Goal: Information Seeking & Learning: Learn about a topic

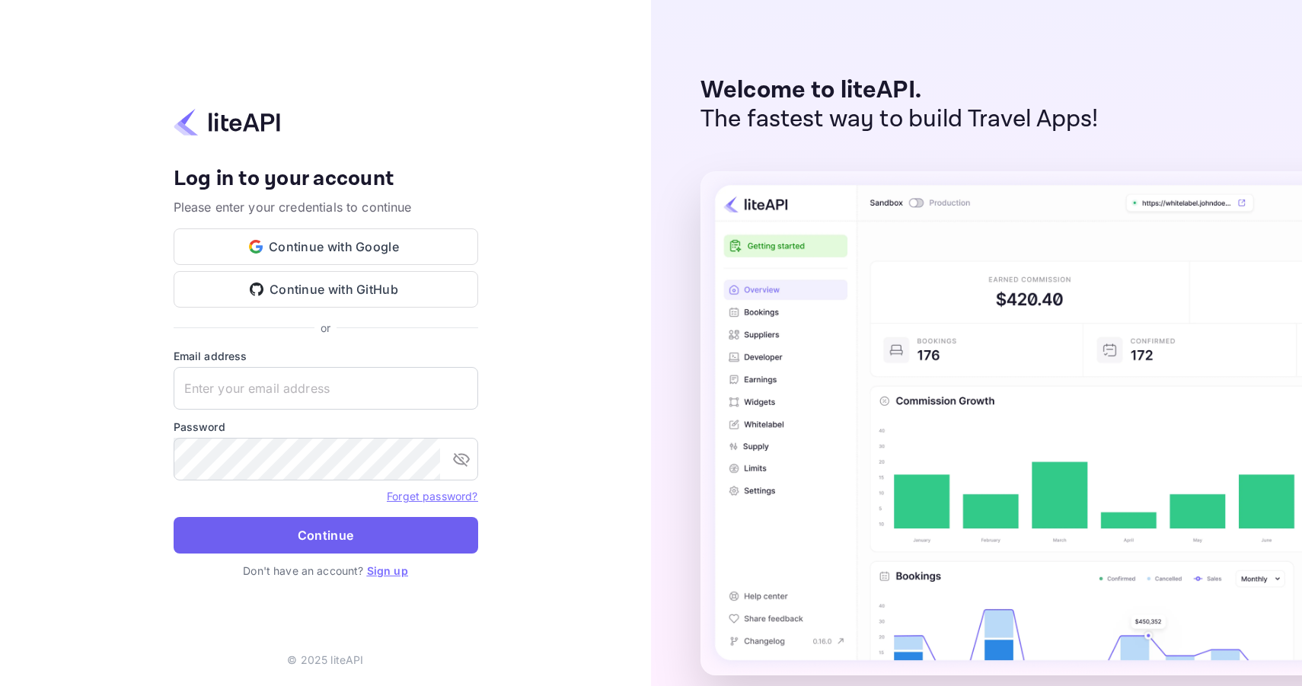
type input "[PERSON_NAME][EMAIL_ADDRESS][DOMAIN_NAME]"
click at [359, 532] on button "Continue" at bounding box center [326, 535] width 305 height 37
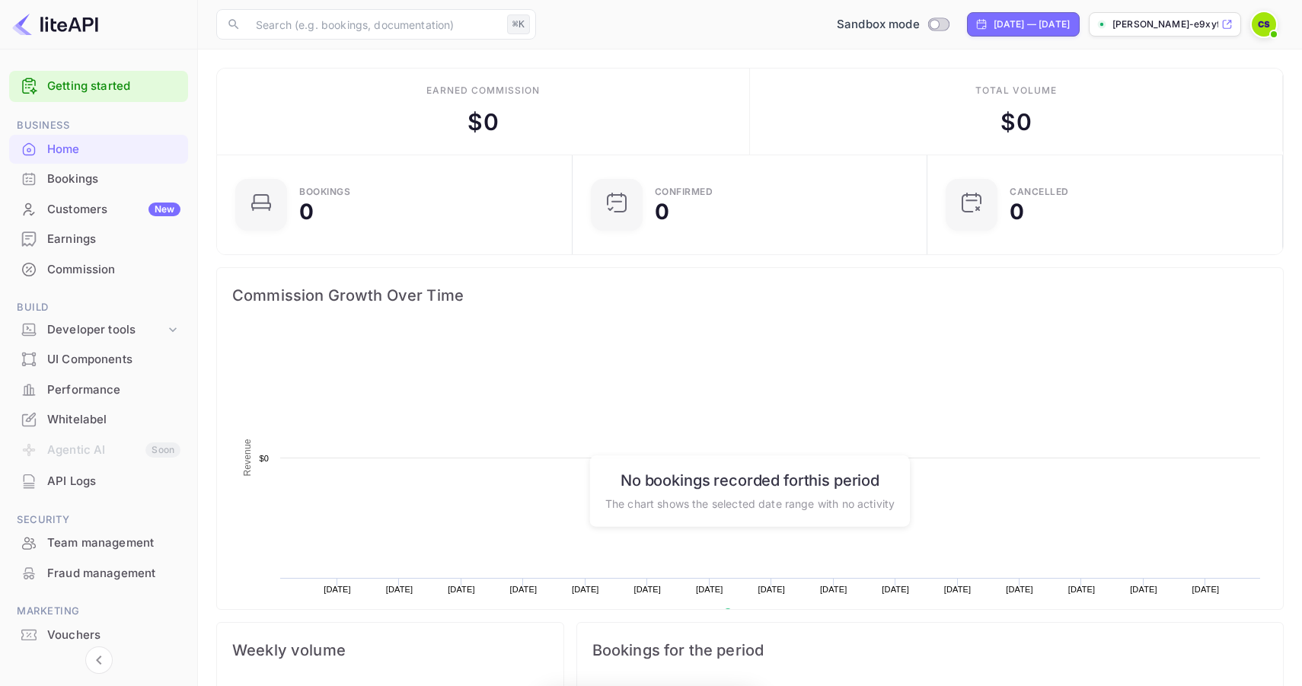
scroll to position [247, 346]
click at [129, 327] on div "Developer tools" at bounding box center [106, 330] width 118 height 18
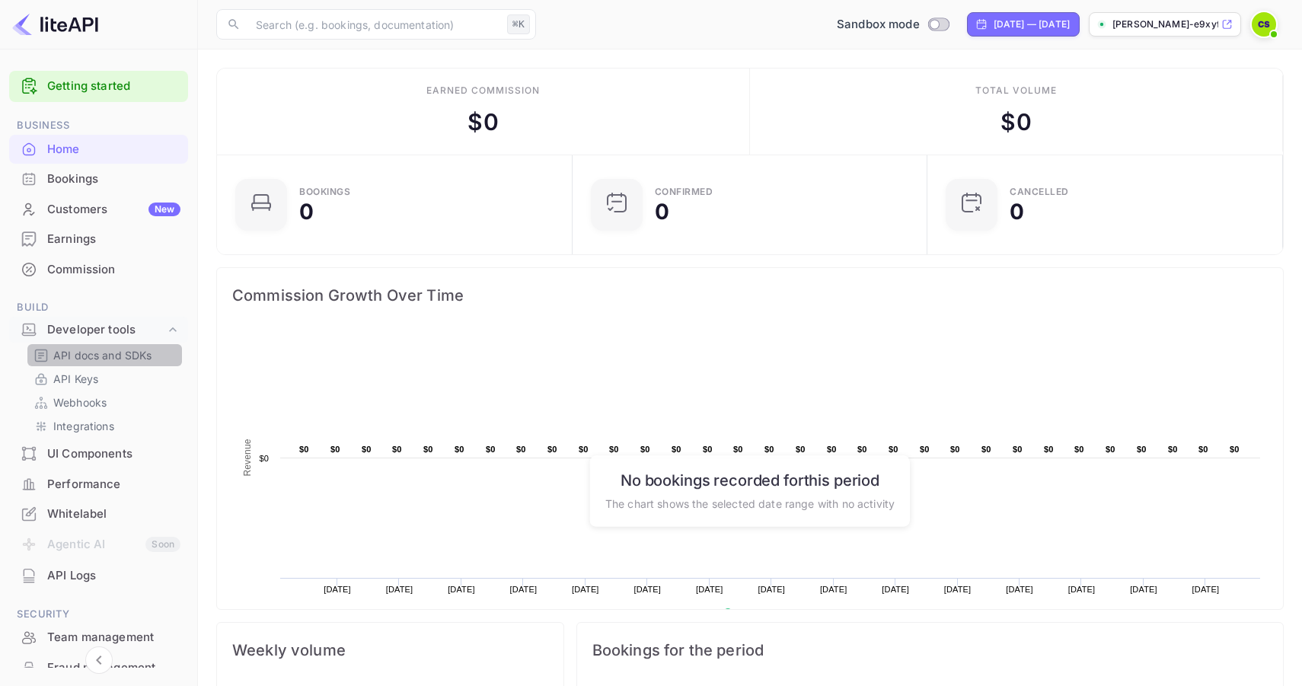
click at [110, 358] on p "API docs and SDKs" at bounding box center [102, 355] width 99 height 16
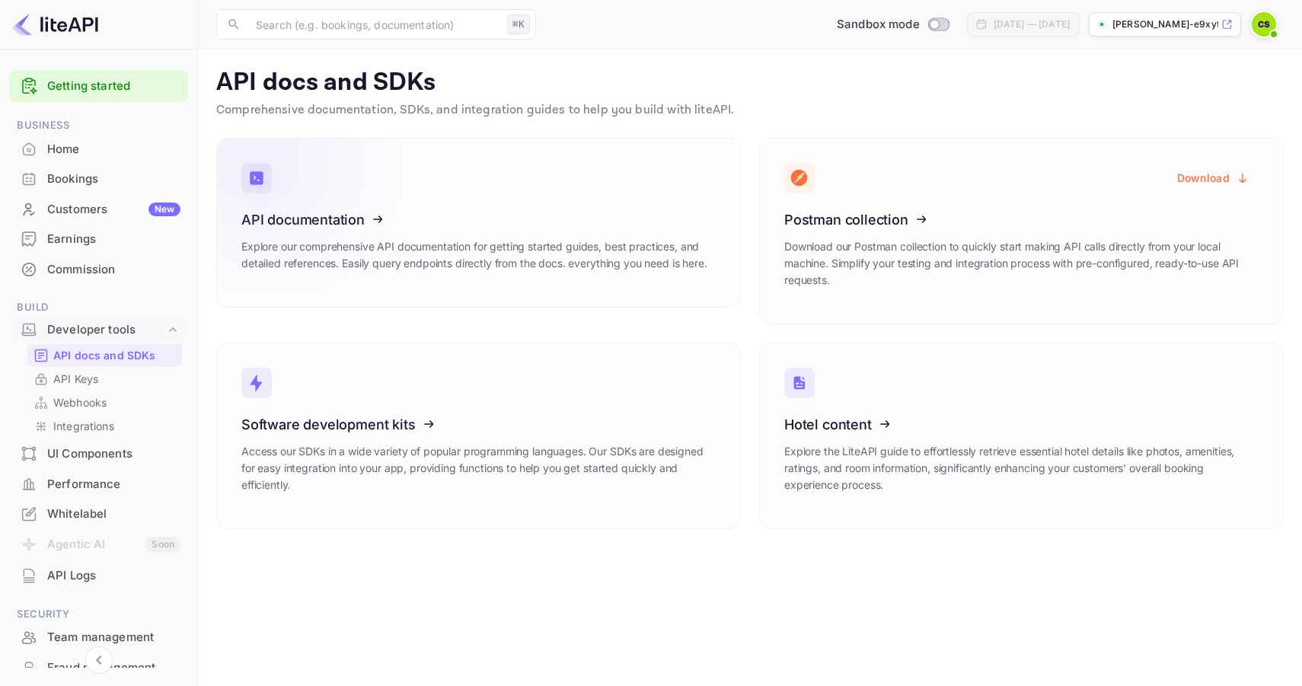
click at [324, 224] on icon at bounding box center [335, 217] width 237 height 157
